Goal: Check status: Check status

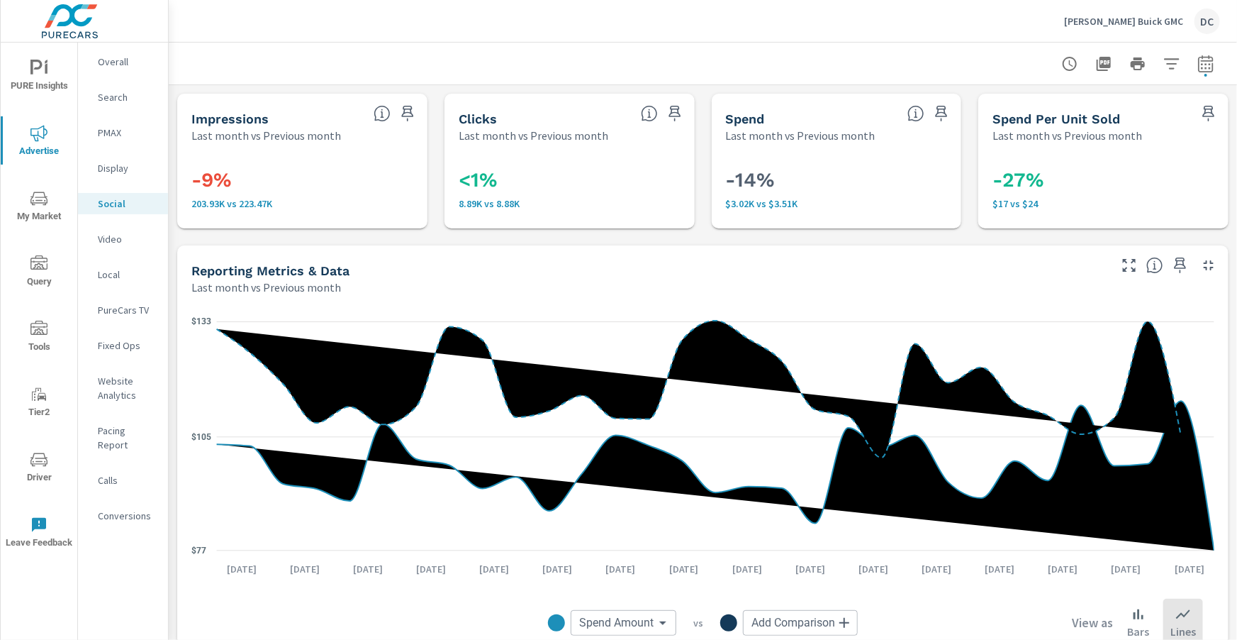
scroll to position [527, 0]
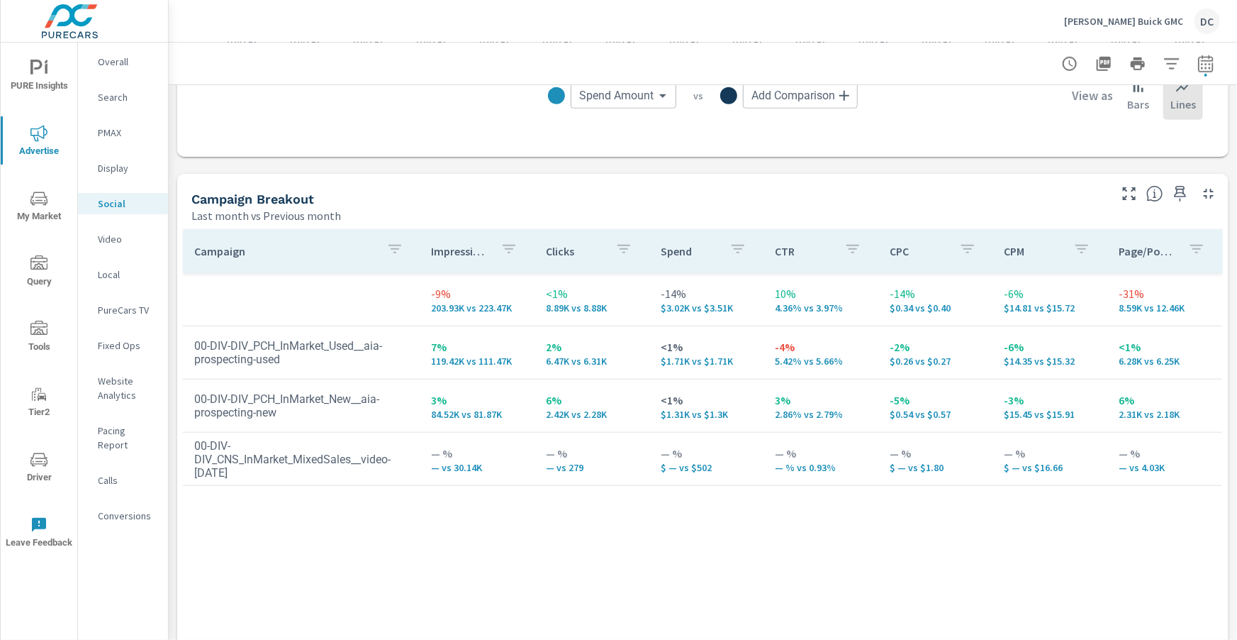
click at [1109, 18] on p "Bob Brown Buick GMC" at bounding box center [1123, 21] width 119 height 13
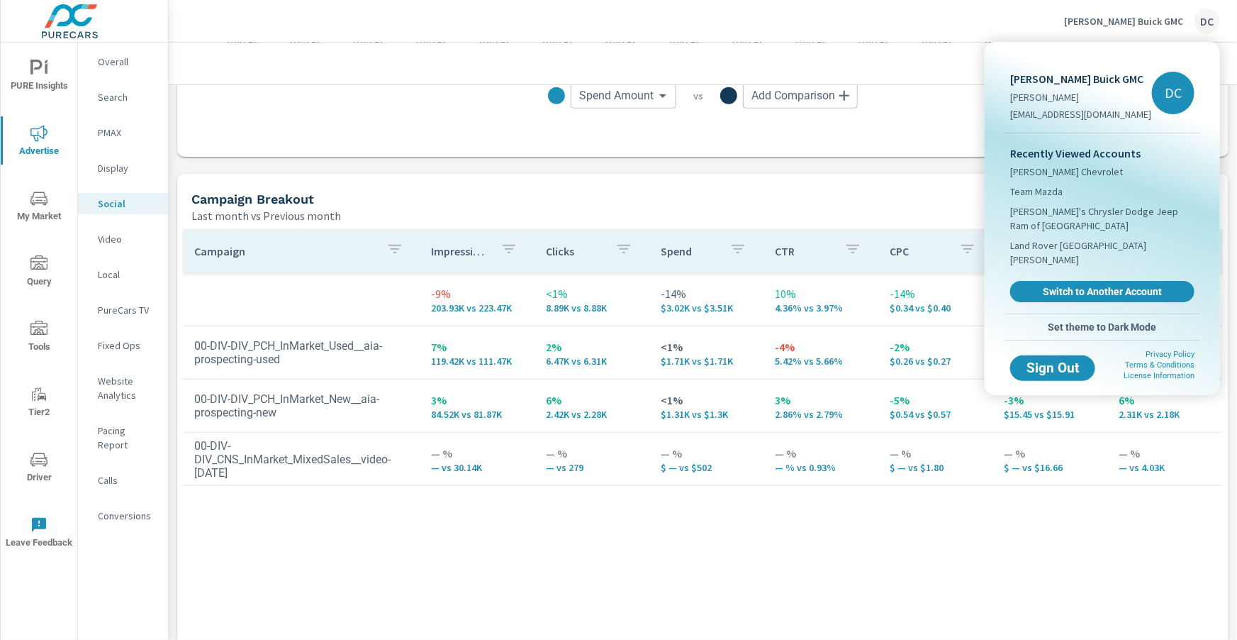
click at [1061, 262] on div "Recently Viewed Accounts Bob Brown Chevrolet Team Mazda Wally's Chrysler Dodge …" at bounding box center [1103, 223] width 196 height 180
click at [1063, 285] on span "Switch to Another Account" at bounding box center [1102, 291] width 174 height 13
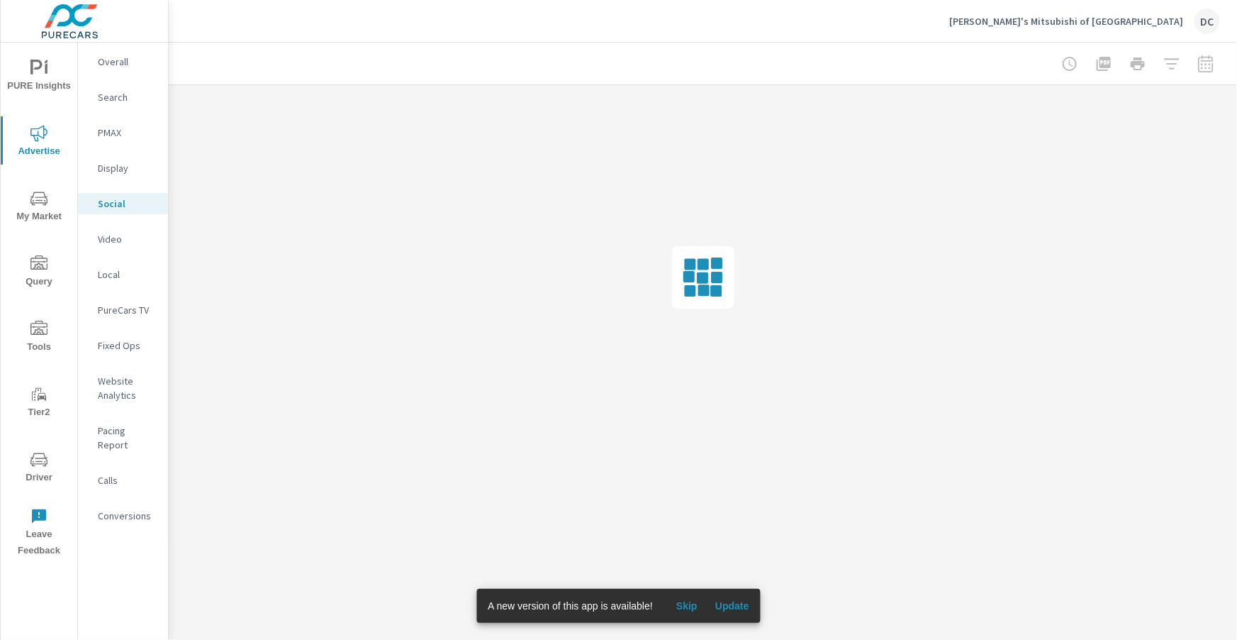
click at [727, 605] on span "Update" at bounding box center [732, 605] width 34 height 13
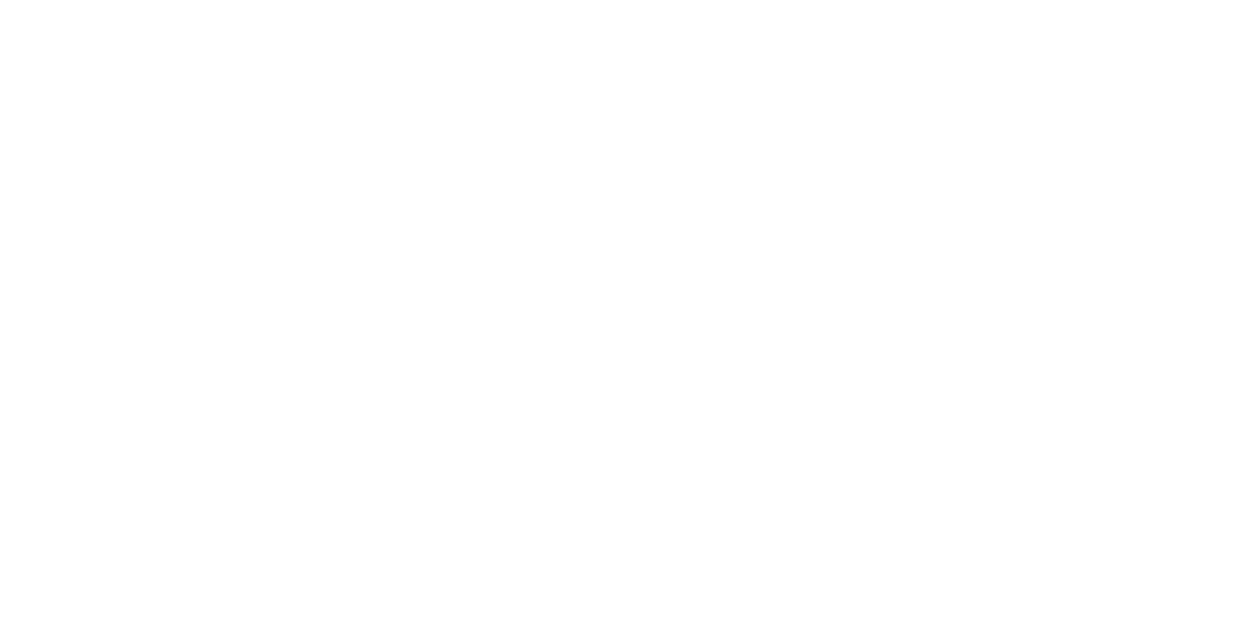
click at [112, 0] on html at bounding box center [618, 0] width 1237 height 0
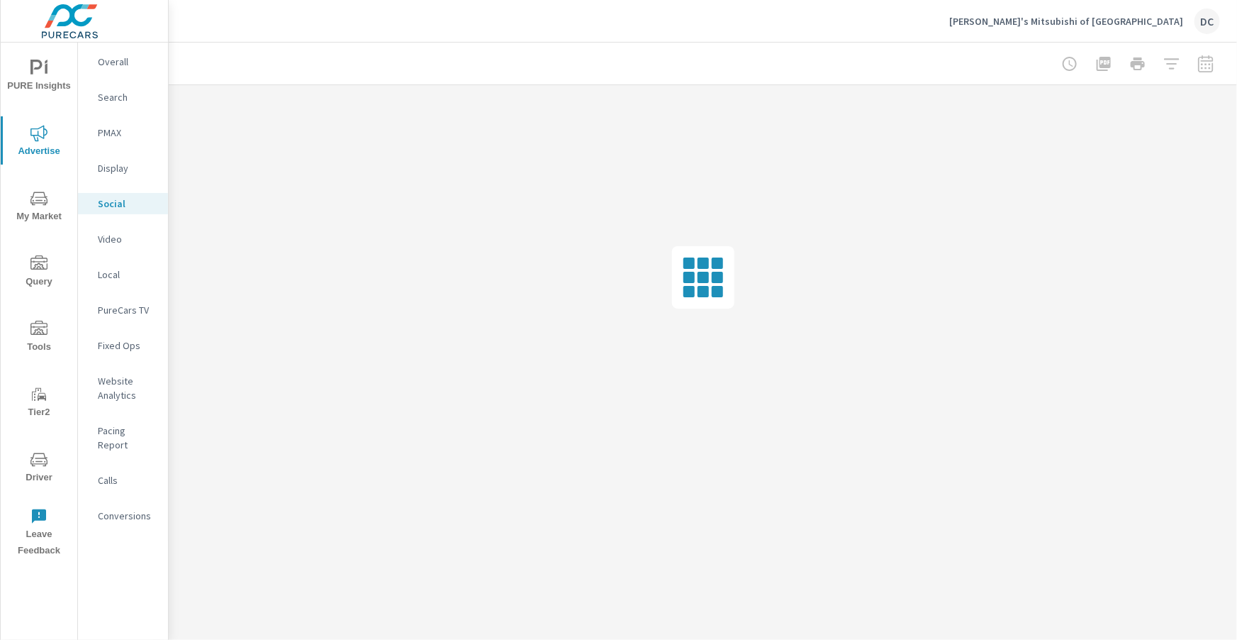
click at [112, 65] on p "Overall" at bounding box center [127, 62] width 59 height 14
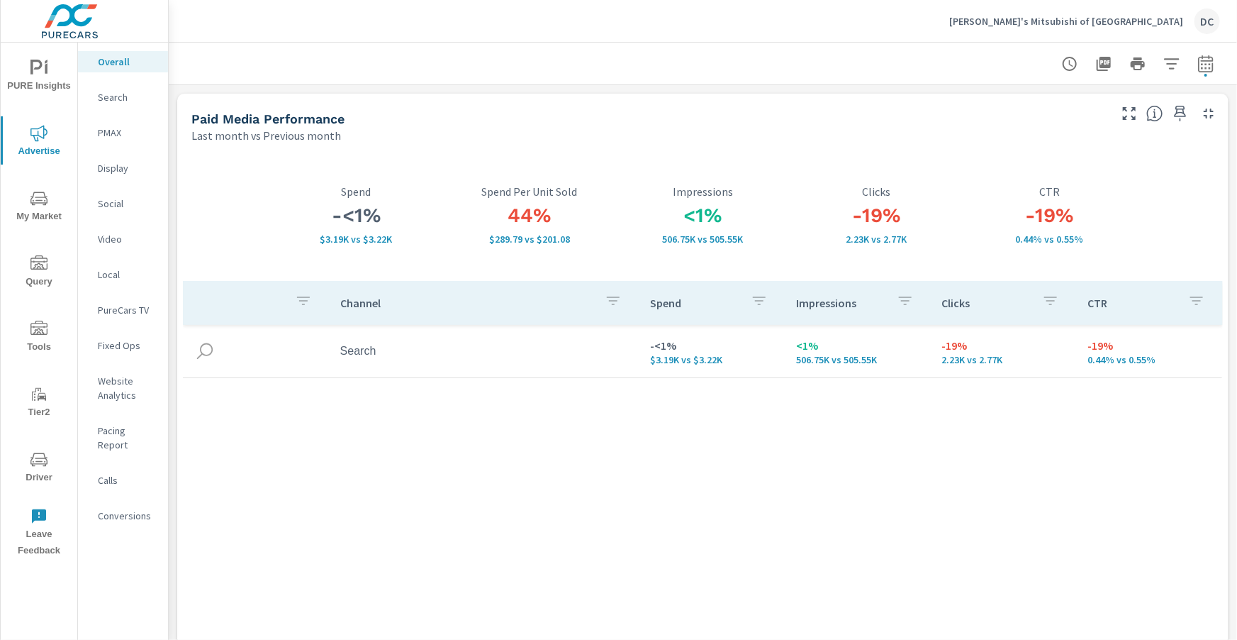
click at [121, 96] on p "Search" at bounding box center [127, 97] width 59 height 14
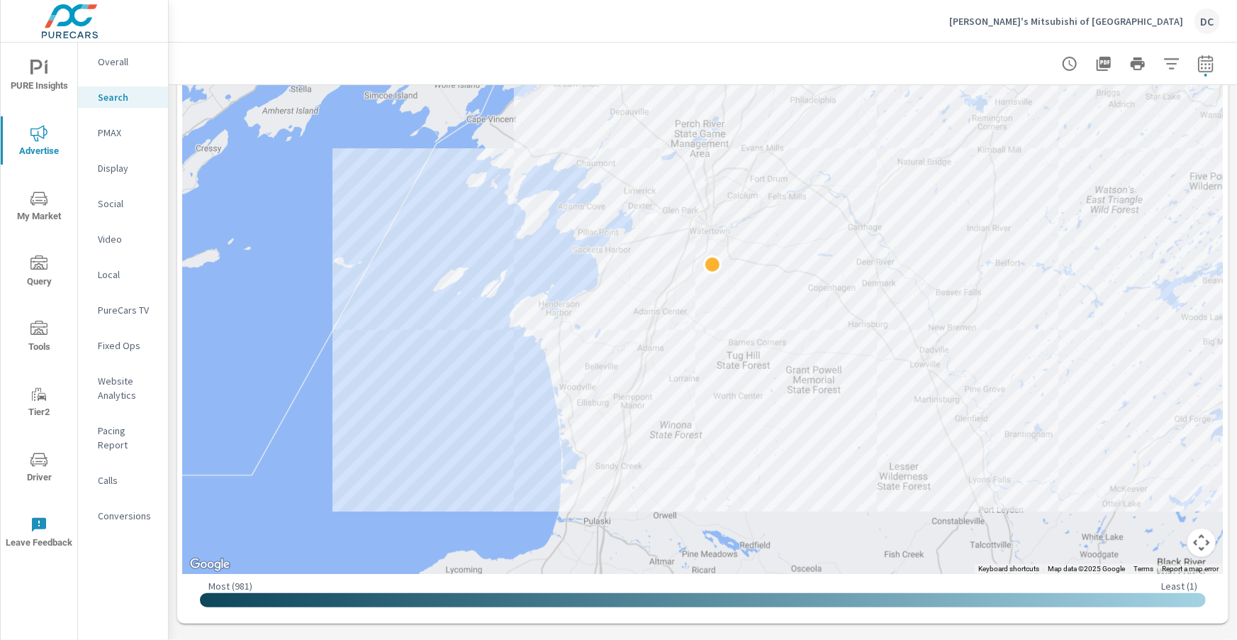
scroll to position [395, 0]
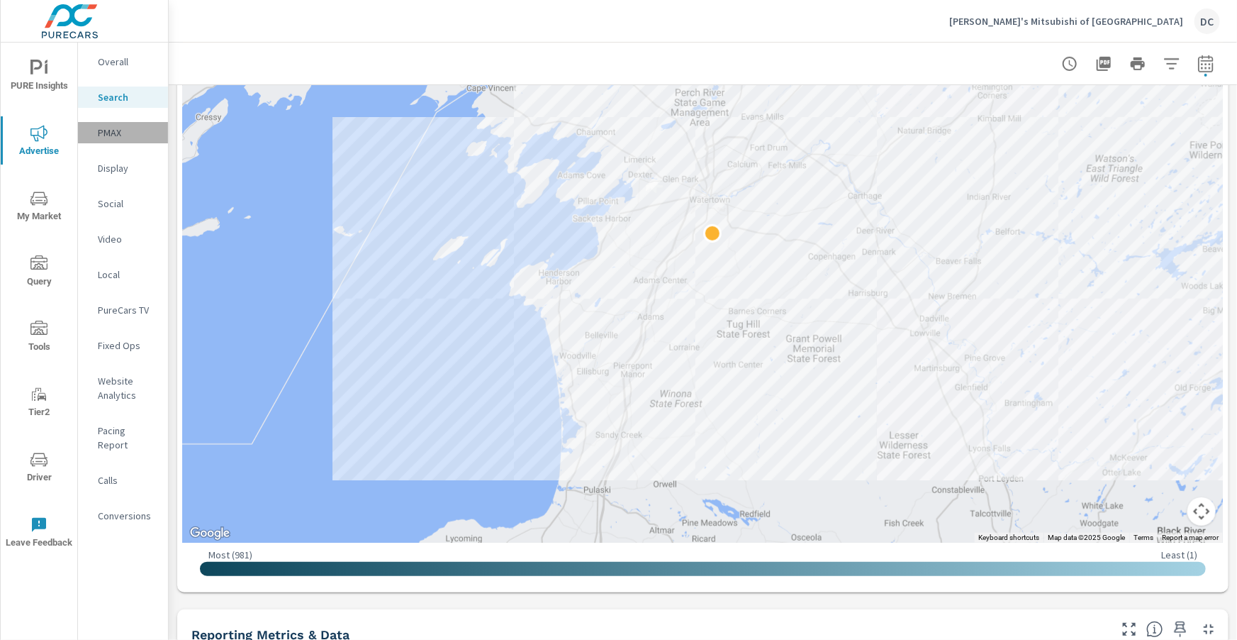
click at [121, 127] on p "PMAX" at bounding box center [127, 132] width 59 height 14
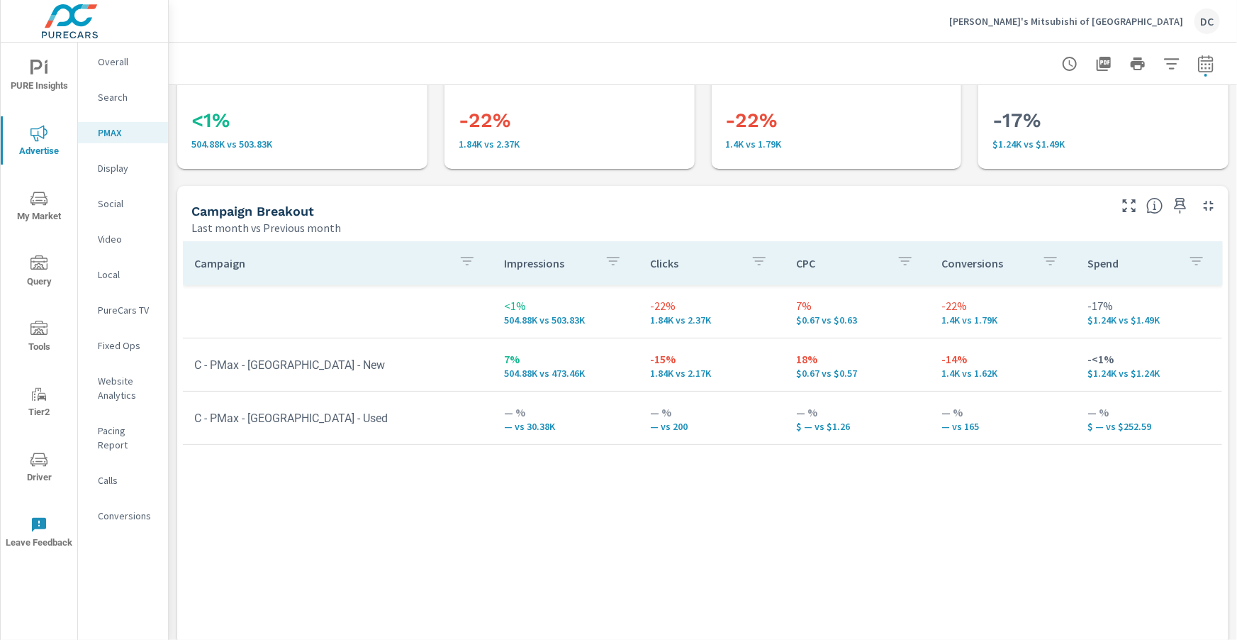
scroll to position [61, 0]
click at [133, 103] on p "Search" at bounding box center [127, 97] width 59 height 14
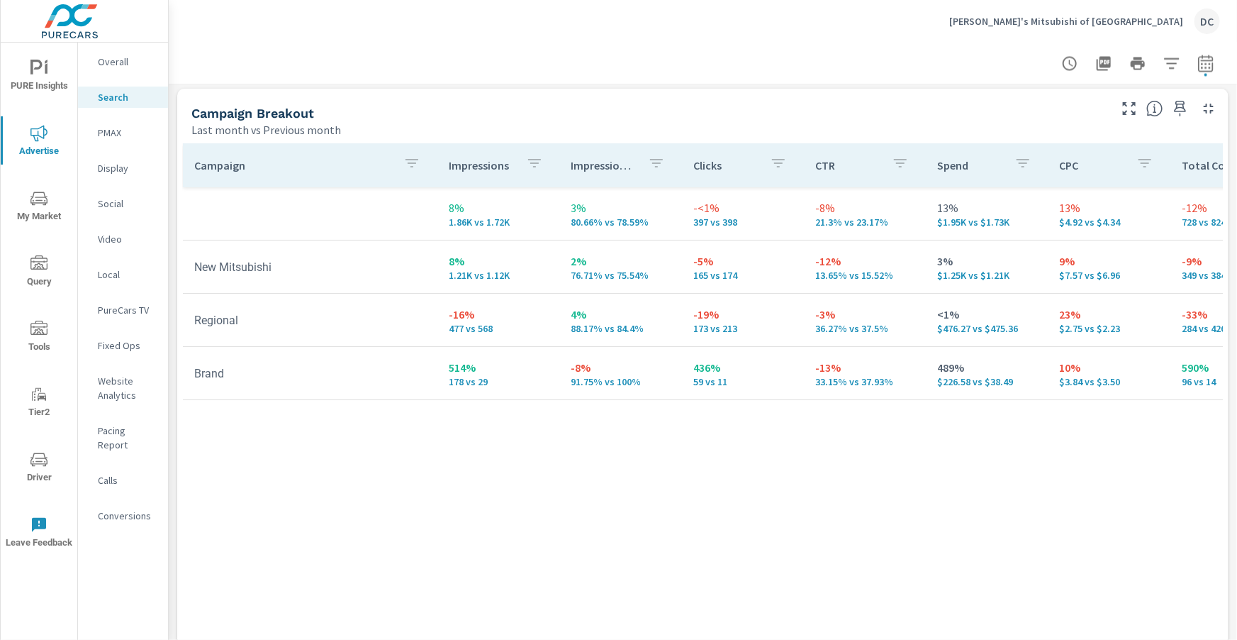
scroll to position [1407, 0]
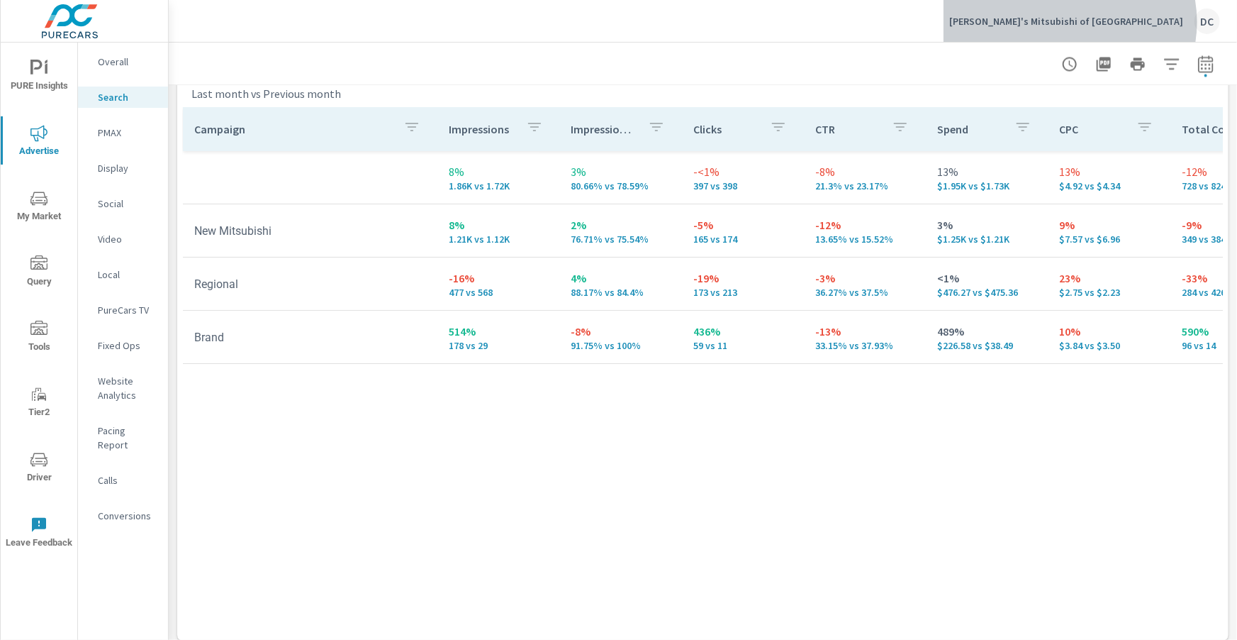
click at [1168, 22] on p "Wally's Mitsubishi of Watertown" at bounding box center [1066, 21] width 234 height 13
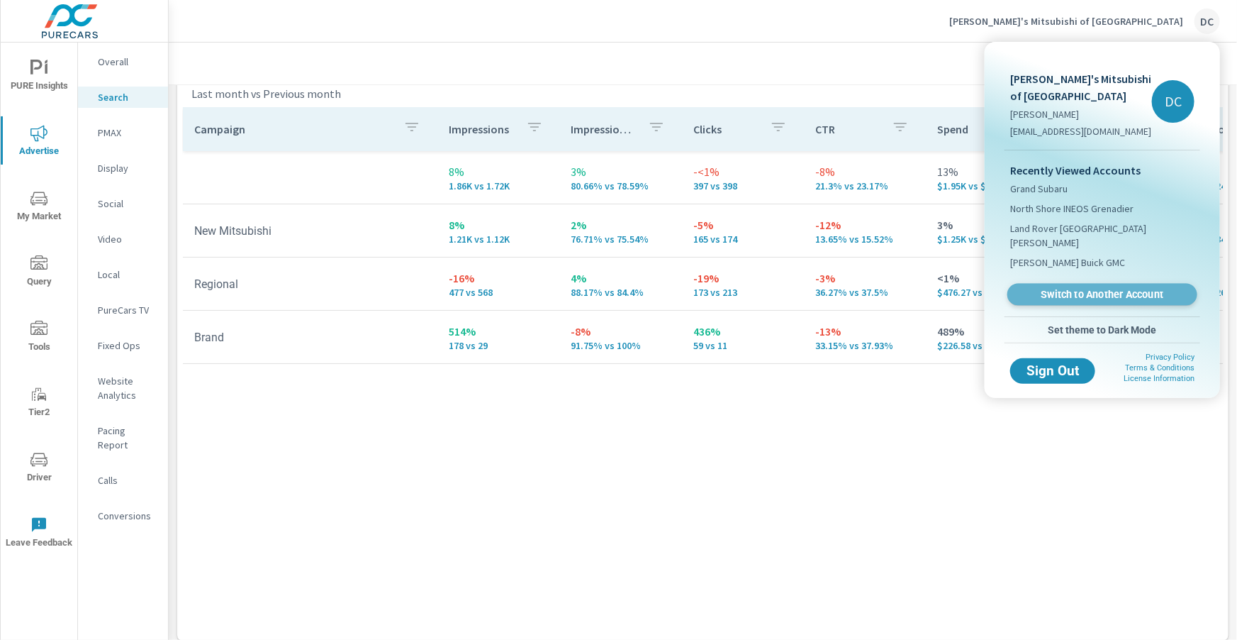
click at [1083, 288] on span "Switch to Another Account" at bounding box center [1102, 294] width 174 height 13
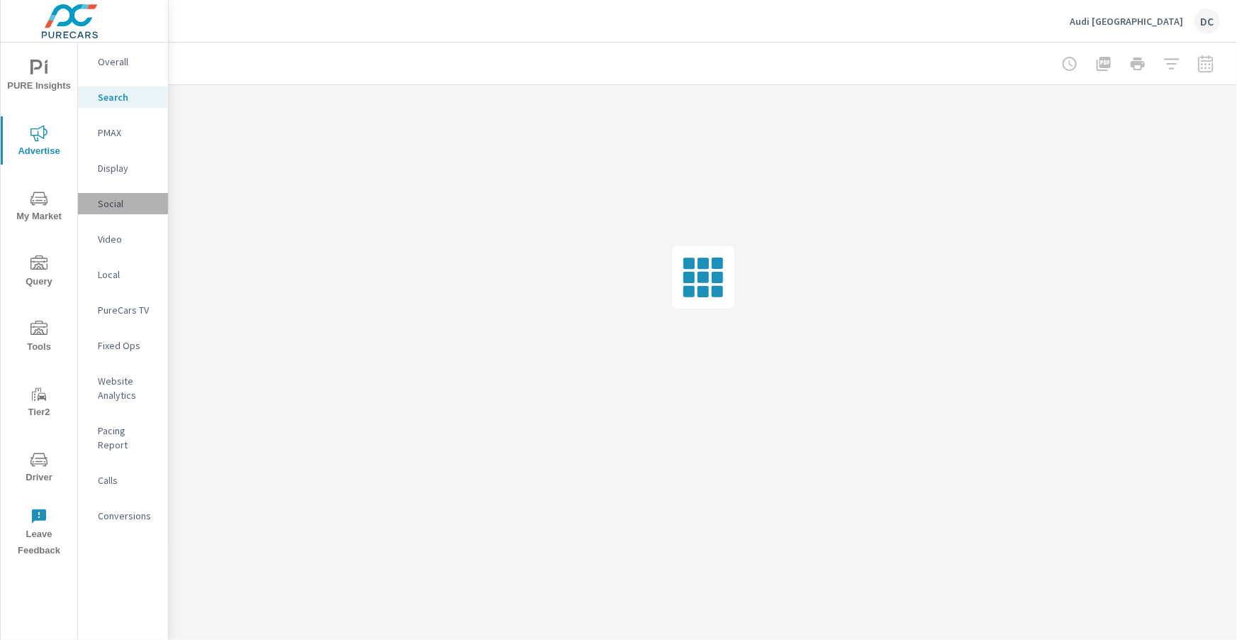
click at [100, 203] on p "Social" at bounding box center [127, 203] width 59 height 14
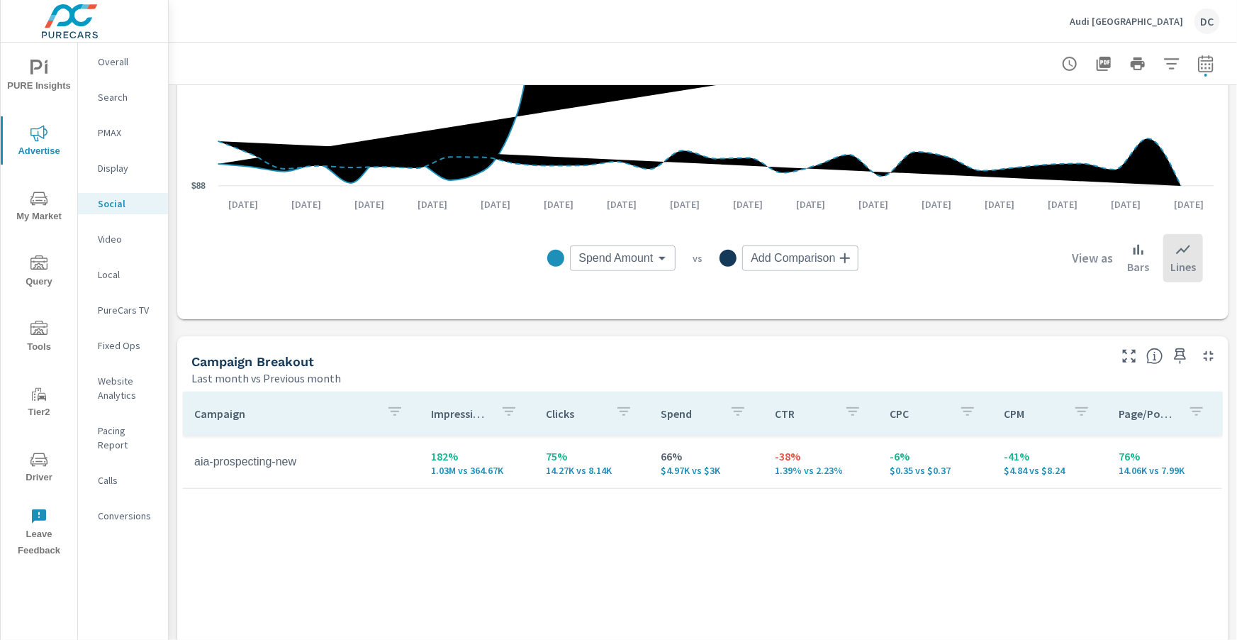
scroll to position [354, 0]
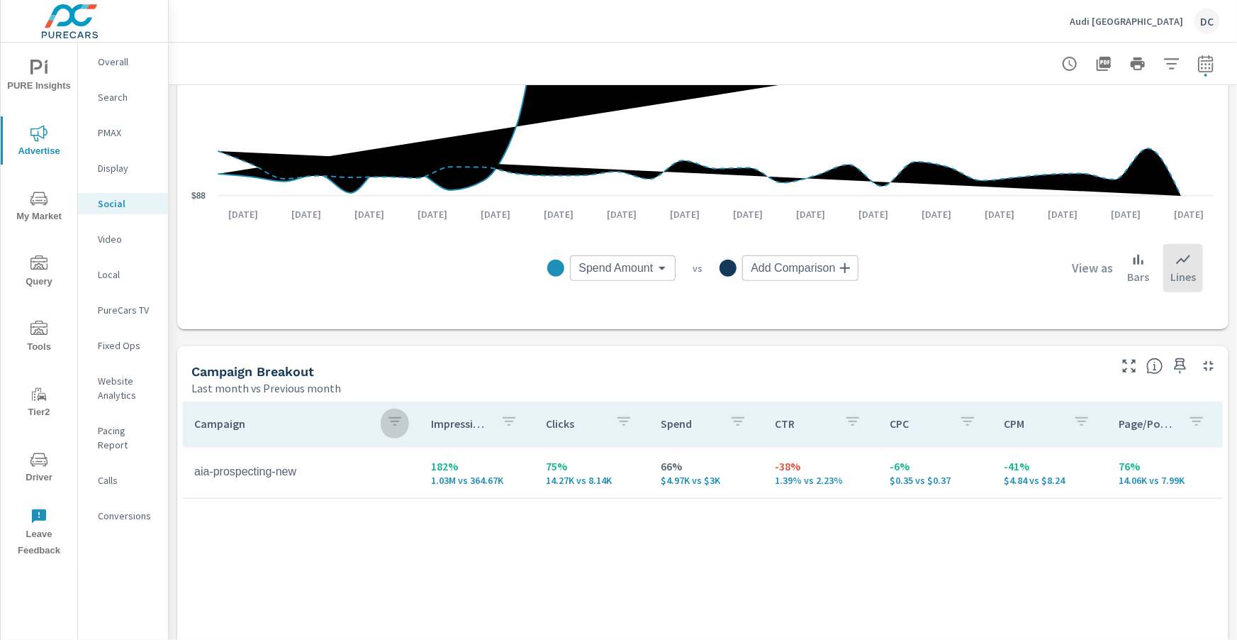
click at [391, 417] on icon "button" at bounding box center [394, 421] width 17 height 17
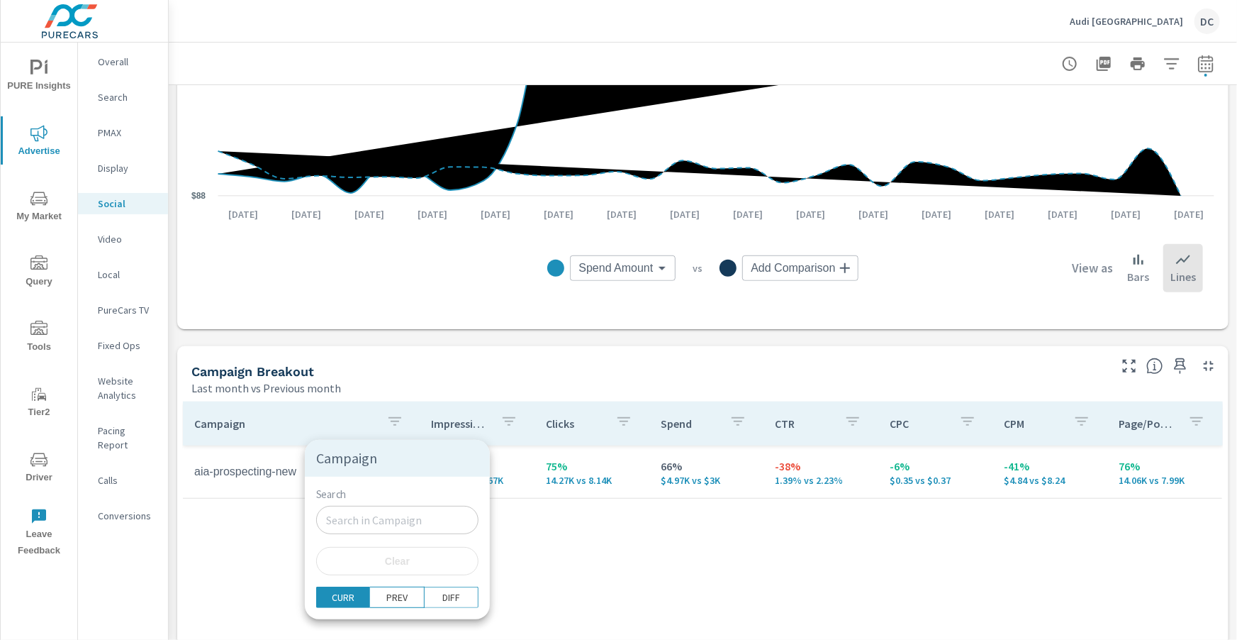
click at [247, 501] on div at bounding box center [618, 320] width 1237 height 640
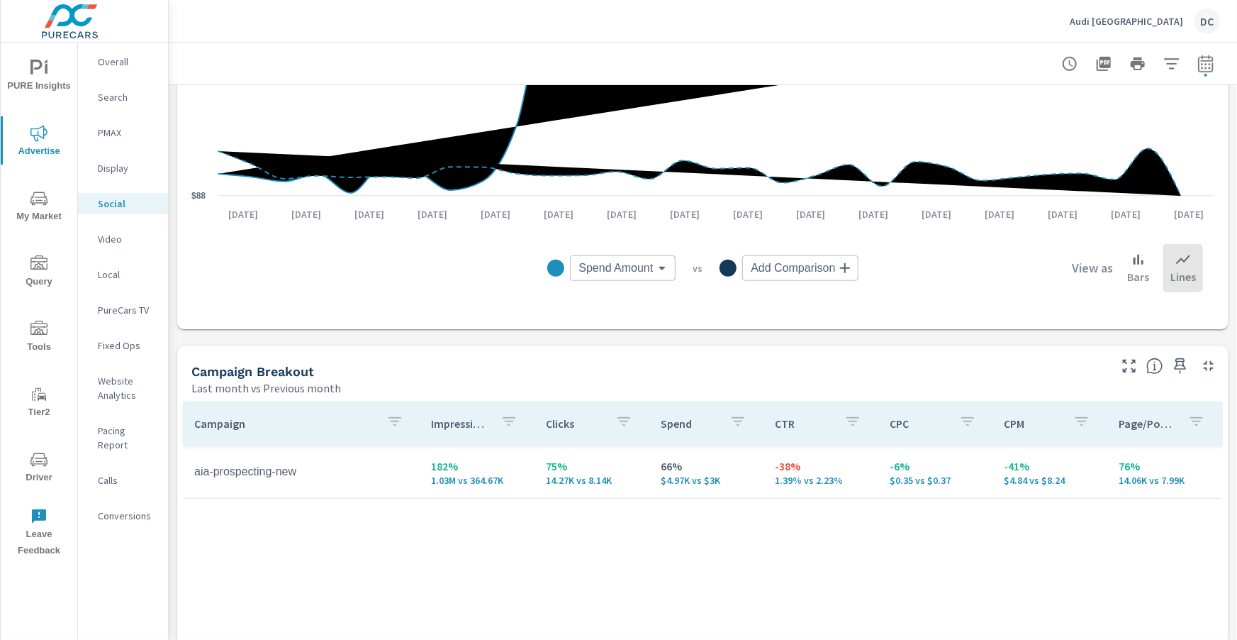
click at [276, 426] on p "Campaign" at bounding box center [284, 423] width 181 height 14
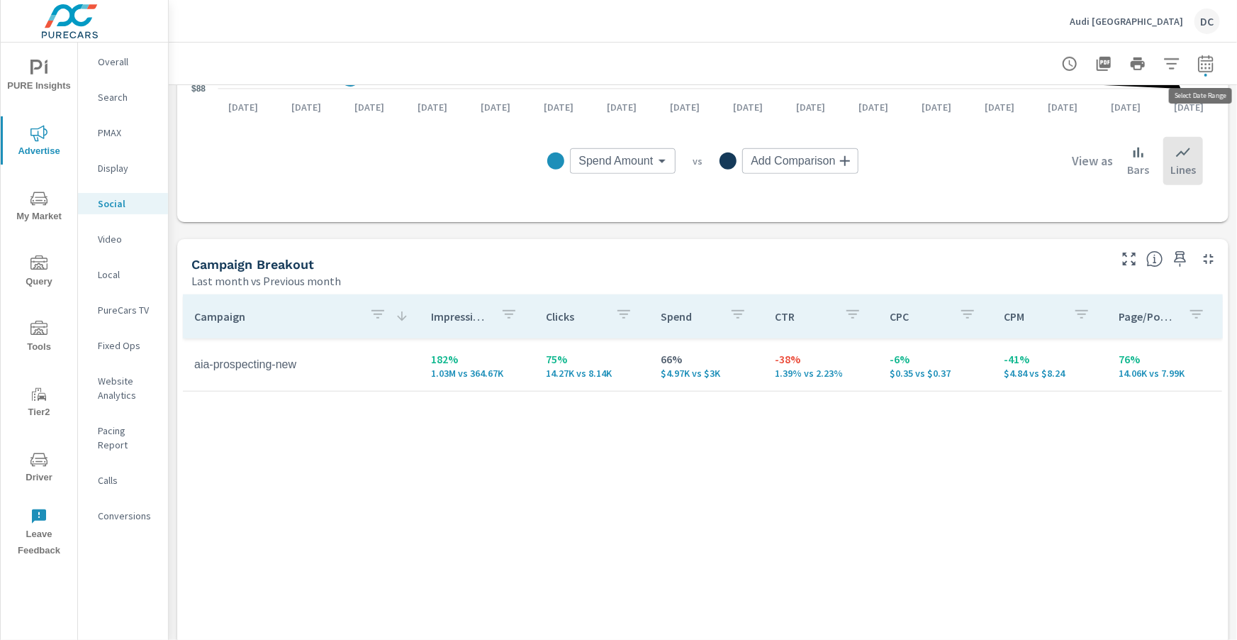
click at [1203, 59] on icon "button" at bounding box center [1205, 63] width 17 height 17
select select "Last month"
select select "Previous month"
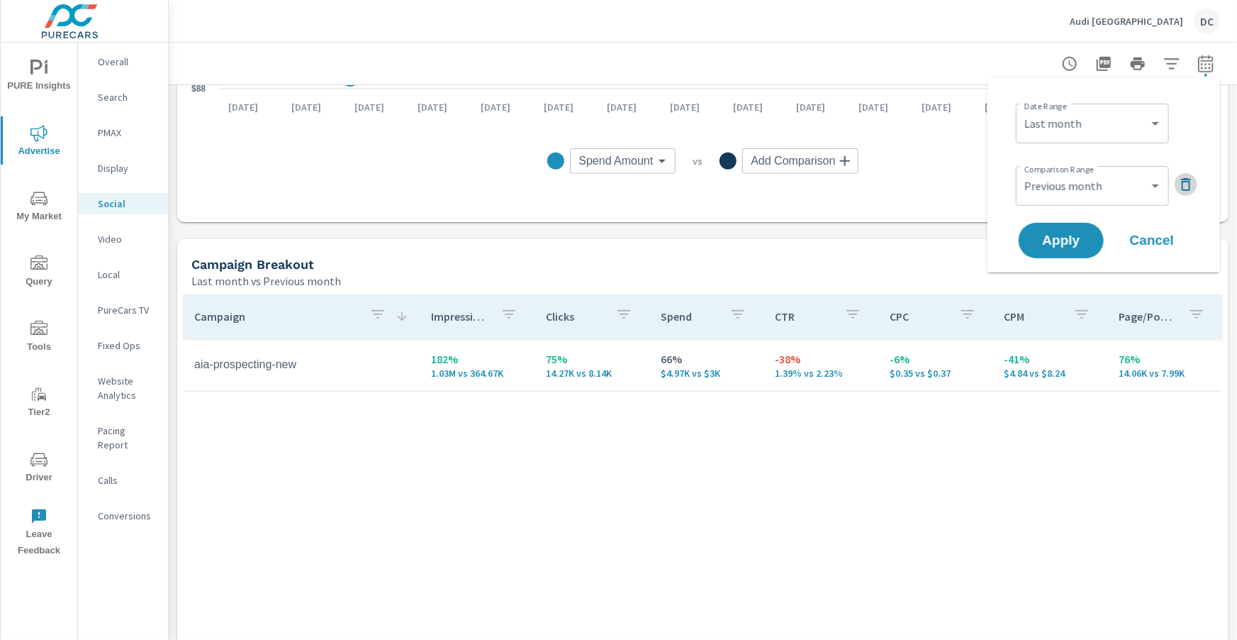
click at [1182, 177] on icon "button" at bounding box center [1186, 184] width 17 height 17
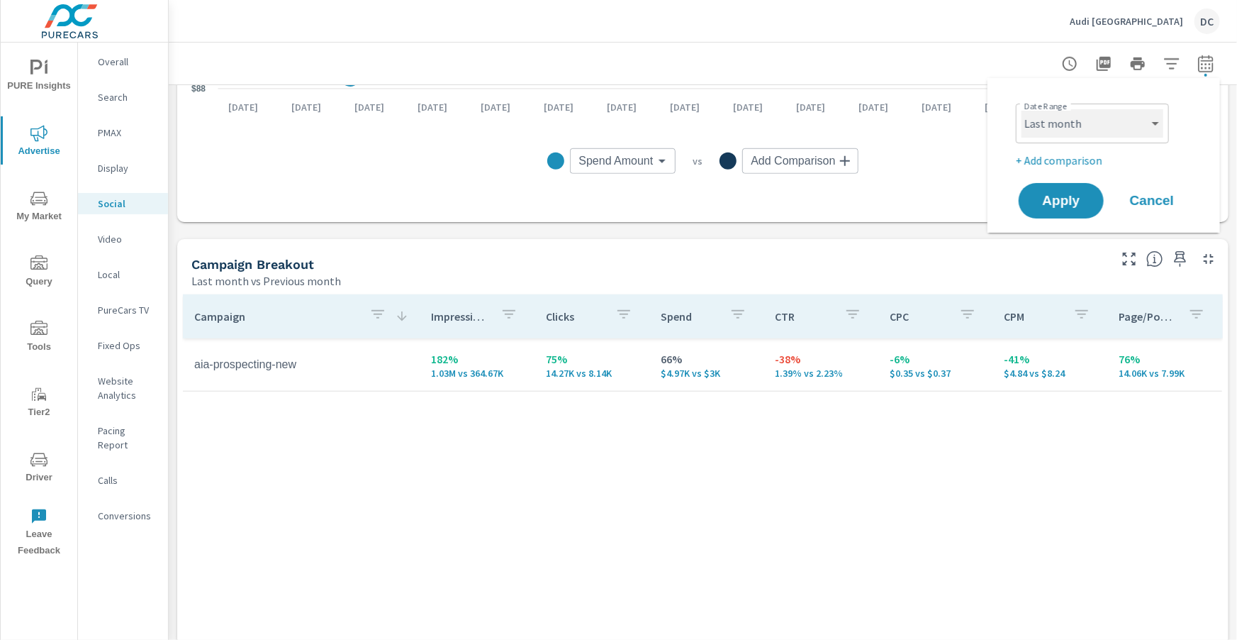
click at [1162, 129] on select "Custom [DATE] Last week Last 7 days Last 14 days Last 30 days Last 45 days Last…" at bounding box center [1093, 123] width 142 height 28
click at [1022, 109] on select "Custom [DATE] Last week Last 7 days Last 14 days Last 30 days Last 45 days Last…" at bounding box center [1093, 123] width 142 height 28
click at [1145, 116] on select "Custom [DATE] Last week Last 7 days Last 14 days Last 30 days Last 45 days Last…" at bounding box center [1093, 123] width 142 height 28
click at [1022, 109] on select "Custom [DATE] Last week Last 7 days Last 14 days Last 30 days Last 45 days Last…" at bounding box center [1093, 123] width 142 height 28
select select "Month to date"
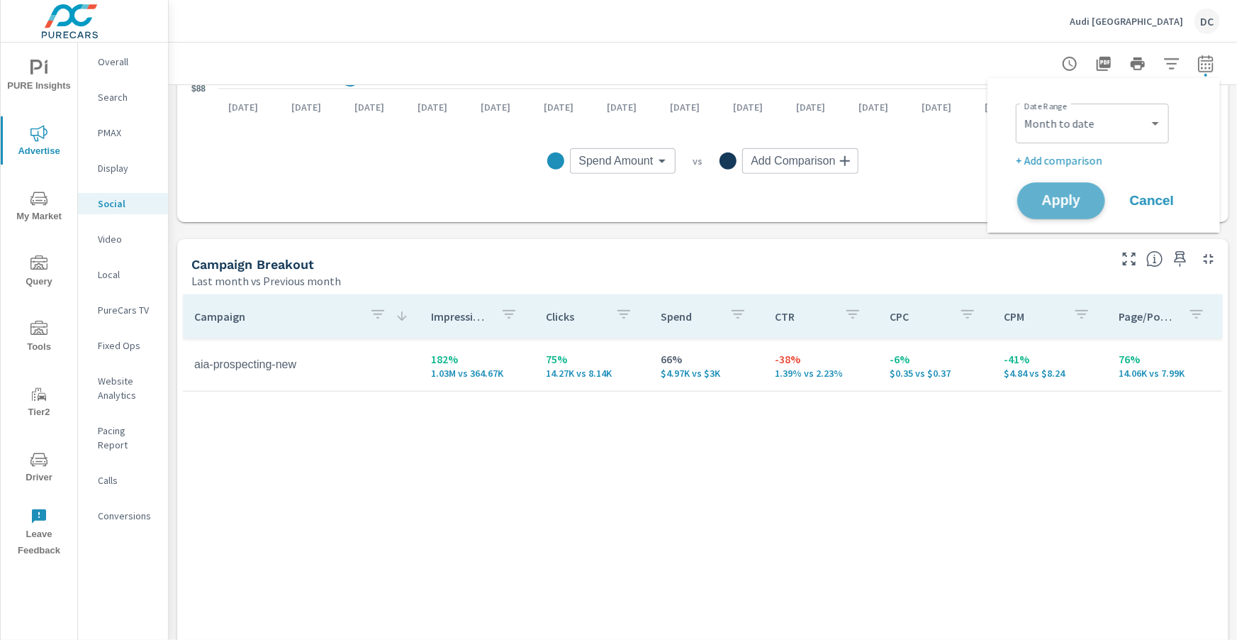
click at [1089, 197] on span "Apply" at bounding box center [1061, 200] width 58 height 13
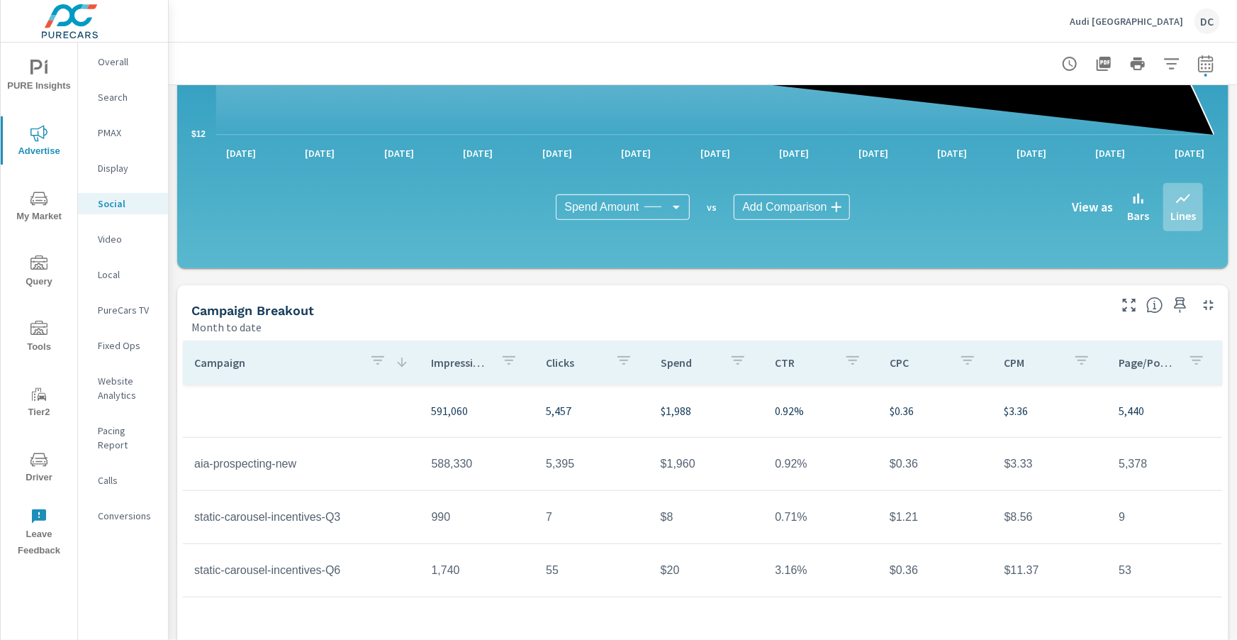
scroll to position [376, 0]
